Goal: Navigation & Orientation: Find specific page/section

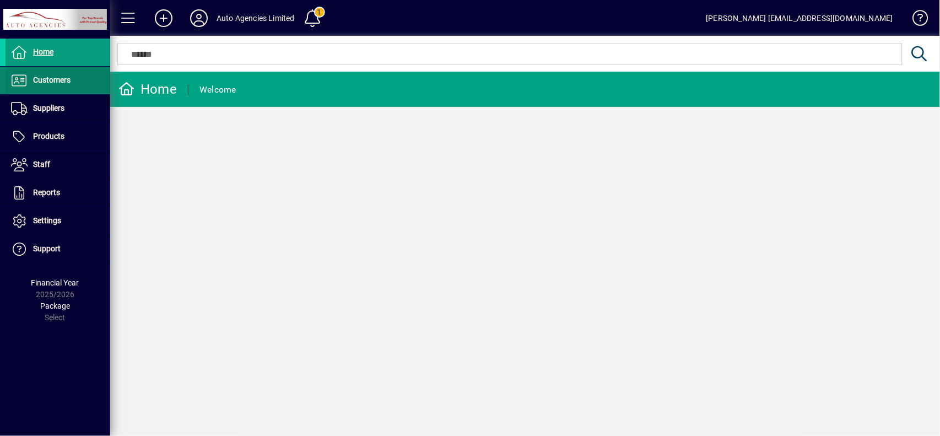
click at [60, 68] on span at bounding box center [58, 80] width 105 height 26
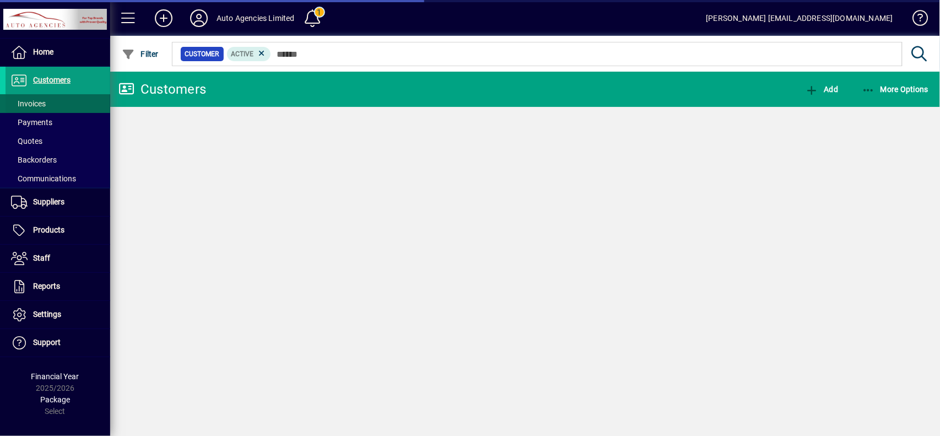
click at [73, 105] on span at bounding box center [58, 103] width 105 height 26
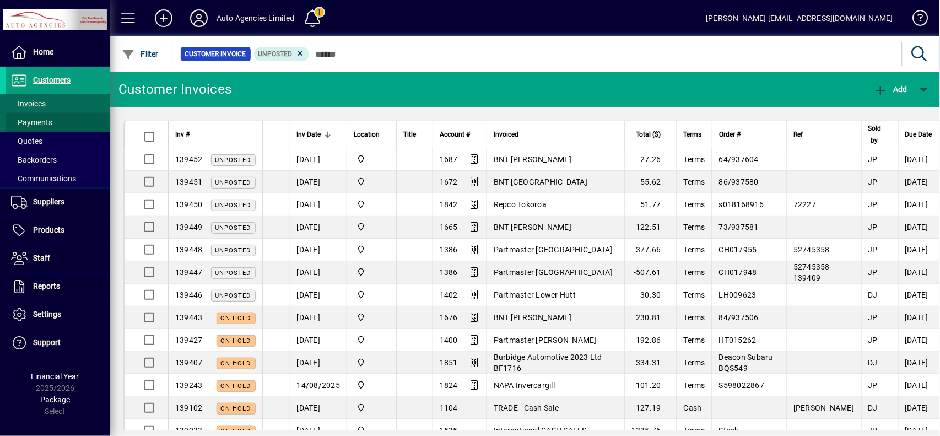
click at [52, 121] on span at bounding box center [58, 122] width 105 height 26
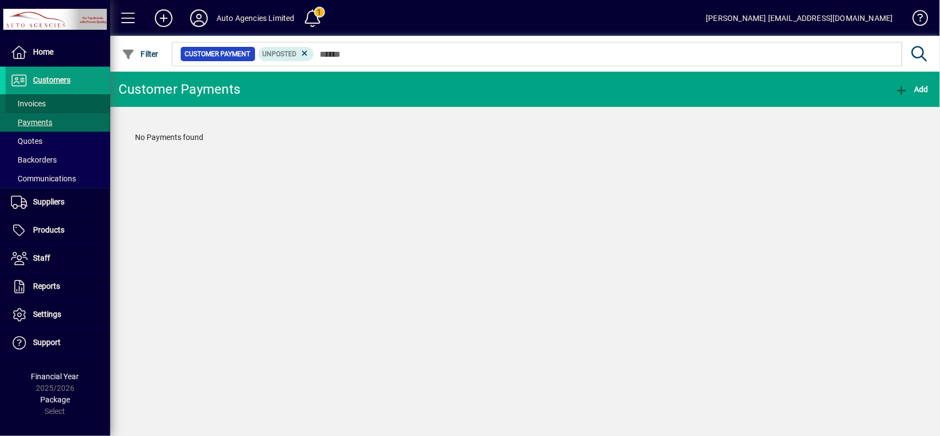
click at [55, 107] on span at bounding box center [58, 103] width 105 height 26
